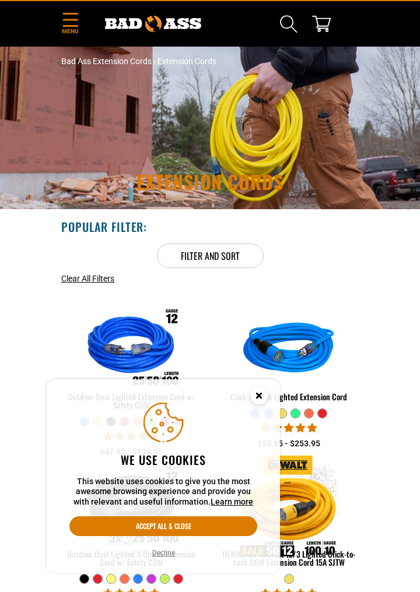
scroll to position [23, 0]
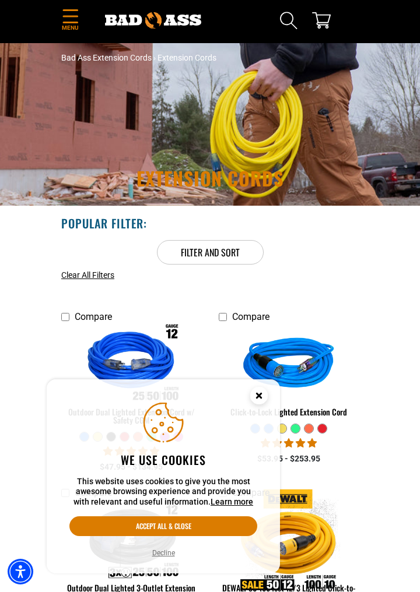
click at [226, 536] on button "Accept all & close" at bounding box center [163, 527] width 188 height 20
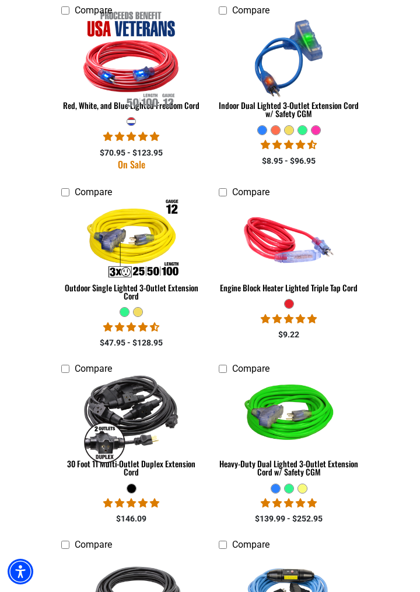
scroll to position [1727, 0]
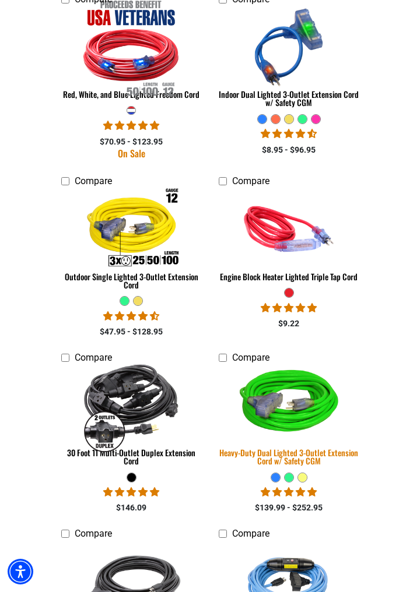
click at [303, 417] on img at bounding box center [288, 405] width 128 height 114
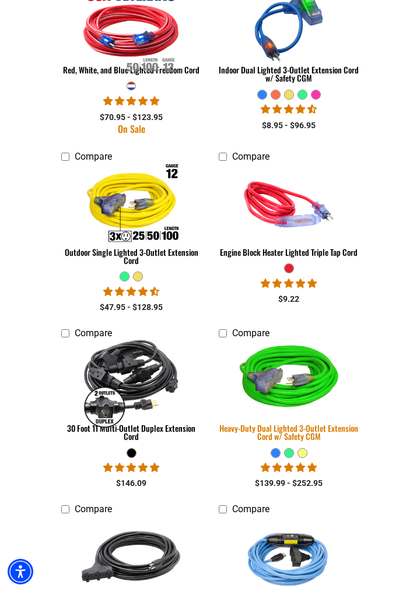
scroll to position [1764, 0]
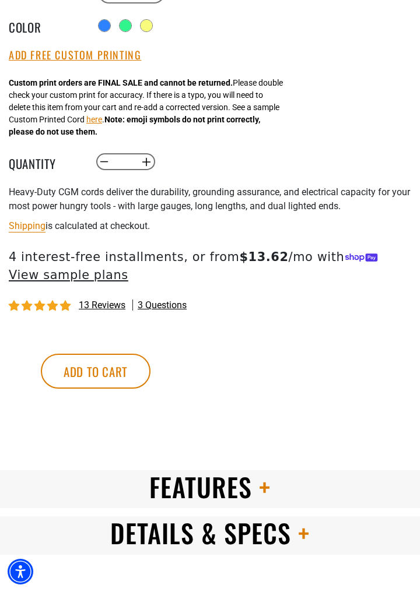
scroll to position [732, 0]
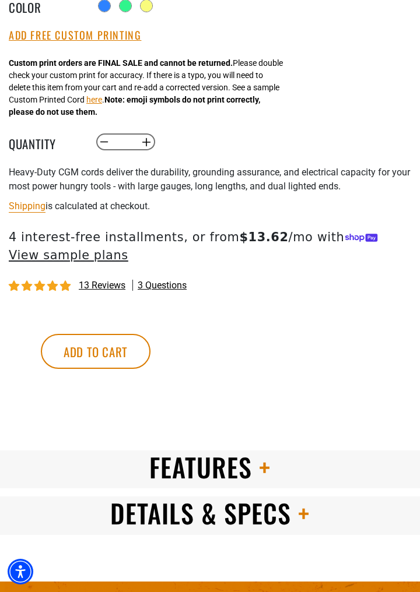
click at [348, 473] on h2 "Features" at bounding box center [210, 467] width 420 height 33
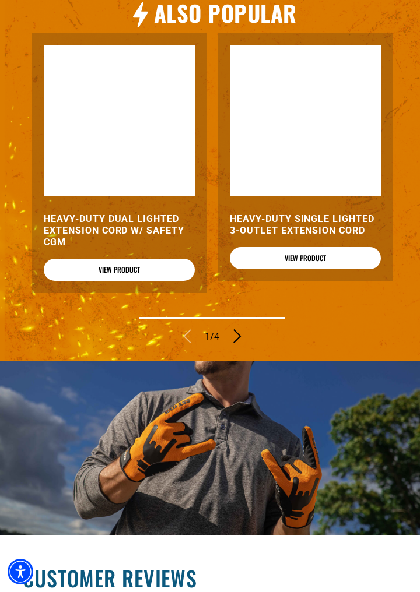
scroll to position [1339, 0]
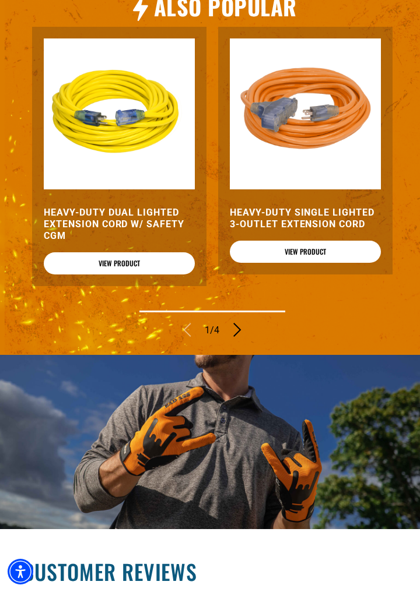
click at [139, 275] on link "View Product" at bounding box center [119, 263] width 151 height 22
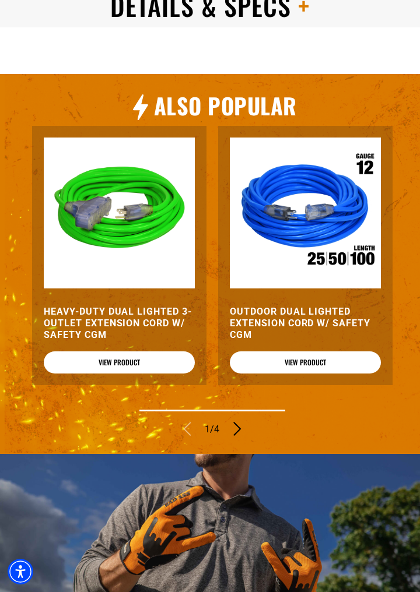
scroll to position [1242, 0]
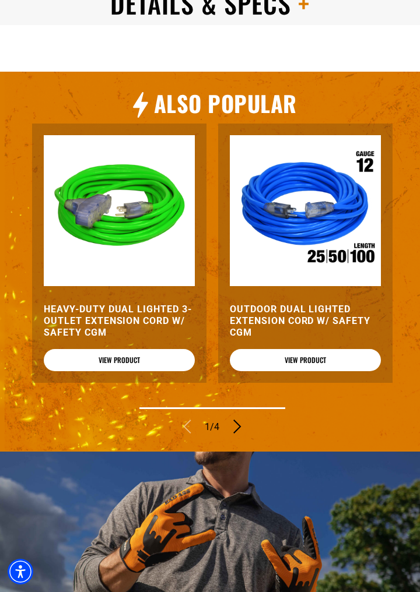
click at [371, 492] on div at bounding box center [209, 539] width 437 height 174
click at [139, 349] on link "View Product" at bounding box center [119, 360] width 151 height 22
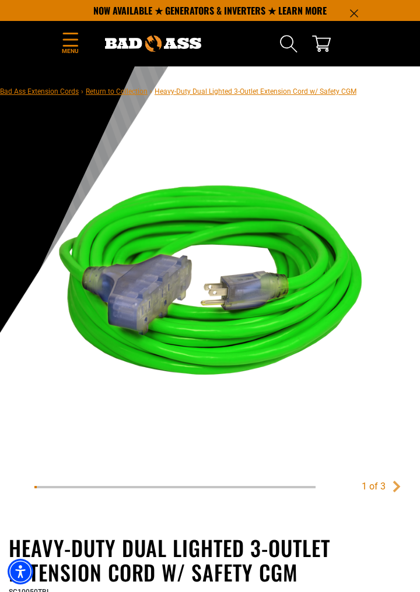
click at [410, 202] on main-product-gallery "1 of 3 Previous Next 1" at bounding box center [210, 311] width 402 height 393
click at [410, 227] on main-product-gallery "1 of 3 Previous Next 1" at bounding box center [210, 311] width 402 height 393
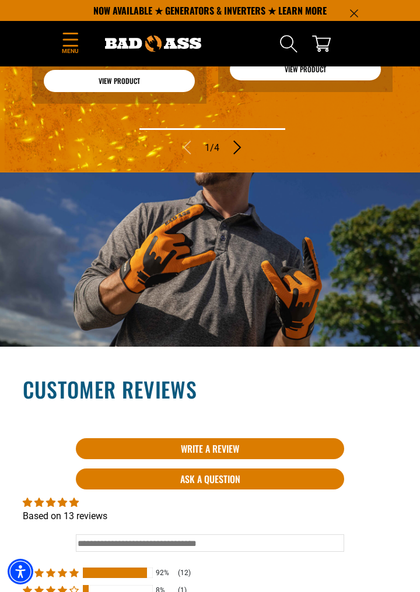
scroll to position [1521, 0]
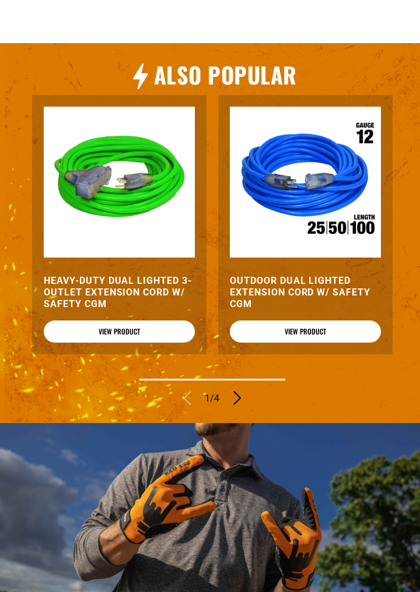
scroll to position [1271, 0]
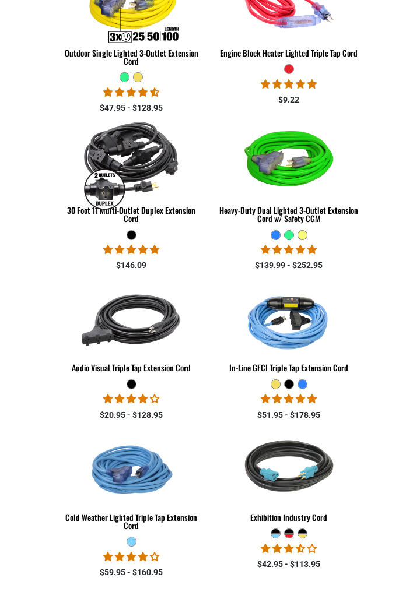
scroll to position [1764, 0]
